Goal: Transaction & Acquisition: Purchase product/service

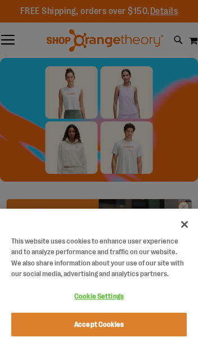
click at [146, 328] on button "Accept Cookies" at bounding box center [99, 325] width 176 height 24
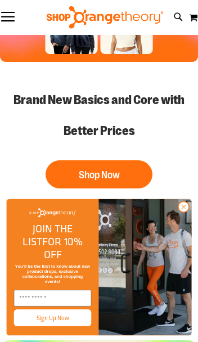
scroll to position [96, 0]
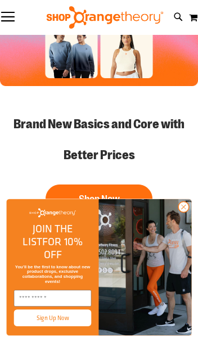
click at [187, 212] on circle "Close dialog" at bounding box center [184, 207] width 10 height 10
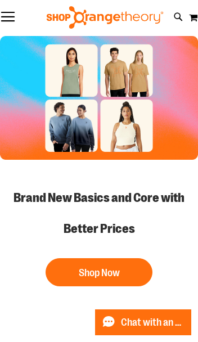
scroll to position [0, 0]
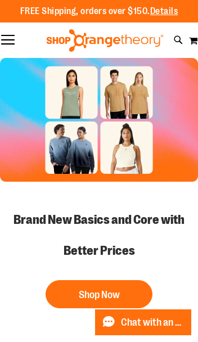
click at [113, 293] on button "Shop Now" at bounding box center [99, 294] width 107 height 28
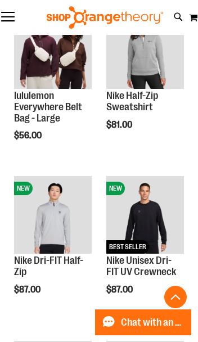
scroll to position [430, 0]
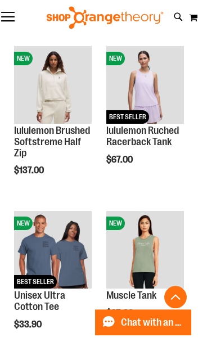
scroll to position [1140, 0]
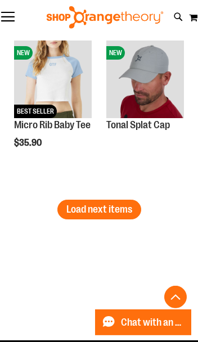
scroll to position [2961, 0]
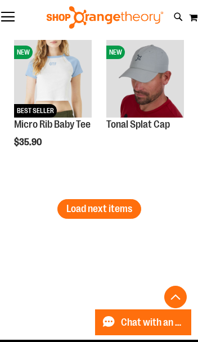
click at [125, 206] on span "Load next items" at bounding box center [99, 208] width 66 height 11
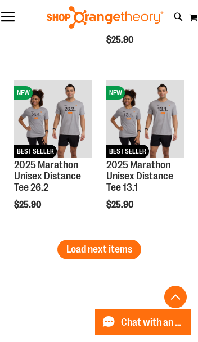
scroll to position [3908, 0]
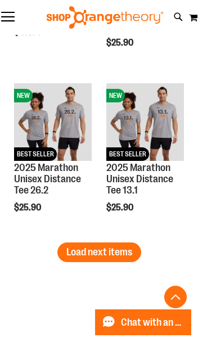
click at [129, 251] on span "Load next items" at bounding box center [99, 252] width 66 height 11
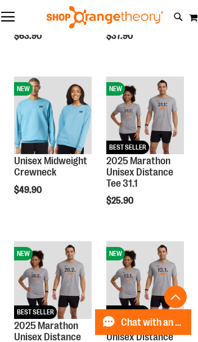
scroll to position [3750, 0]
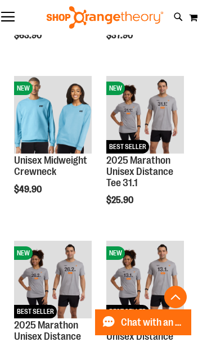
click at [10, 14] on button "Toggle Nav" at bounding box center [8, 17] width 16 height 11
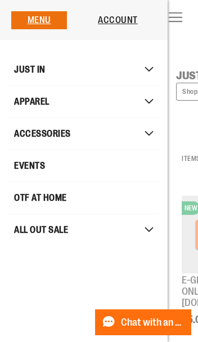
click at [184, 24] on button "Toggle Nav" at bounding box center [176, 17] width 16 height 11
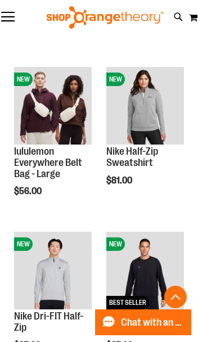
scroll to position [294, 0]
click at [123, 162] on link "Nike Half-Zip Sweatshirt" at bounding box center [132, 157] width 52 height 23
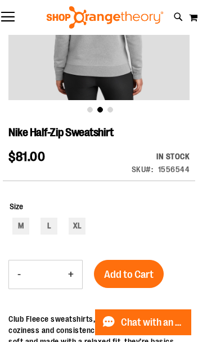
scroll to position [151, 0]
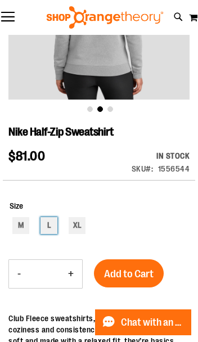
click at [44, 225] on div "L" at bounding box center [49, 225] width 17 height 17
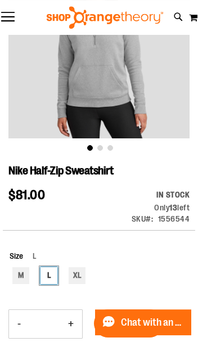
scroll to position [112, 0]
click at [81, 271] on div "XL" at bounding box center [77, 276] width 17 height 17
type input "***"
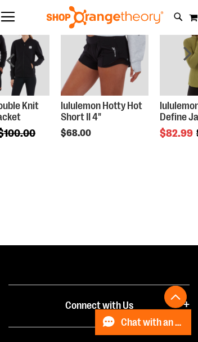
scroll to position [868, 0]
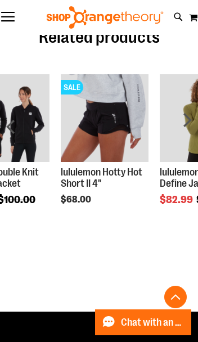
click at [26, 115] on img "Product Page Link" at bounding box center [6, 118] width 88 height 88
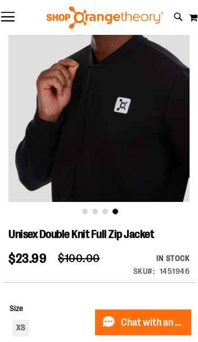
scroll to position [48, 0]
click at [14, 16] on button "Toggle Nav" at bounding box center [8, 17] width 16 height 11
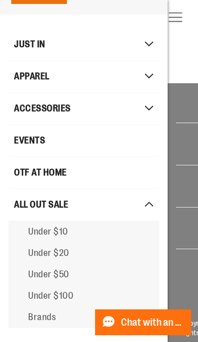
scroll to position [28, 0]
click at [34, 273] on span "Under $50" at bounding box center [48, 275] width 41 height 10
click at [140, 221] on link "ALL OUT SALE" at bounding box center [83, 205] width 151 height 32
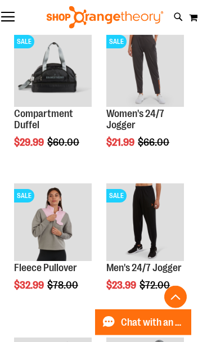
scroll to position [632, 0]
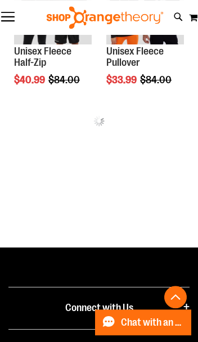
scroll to position [1001, 0]
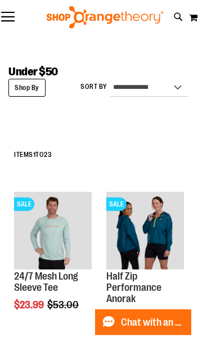
scroll to position [5, 0]
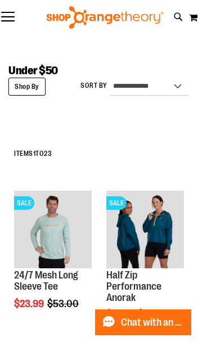
click at [158, 230] on img "product" at bounding box center [145, 230] width 78 height 78
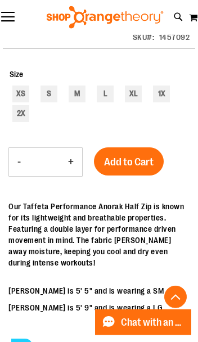
scroll to position [283, 0]
